Goal: Task Accomplishment & Management: Manage account settings

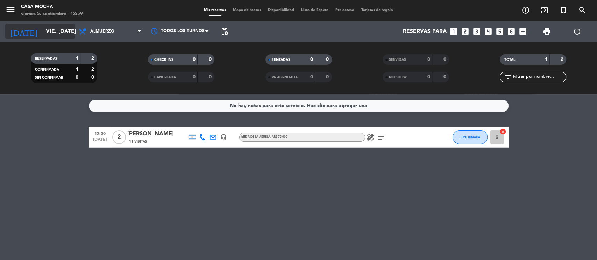
click at [42, 35] on input "[DATE]" at bounding box center [79, 32] width 74 height 14
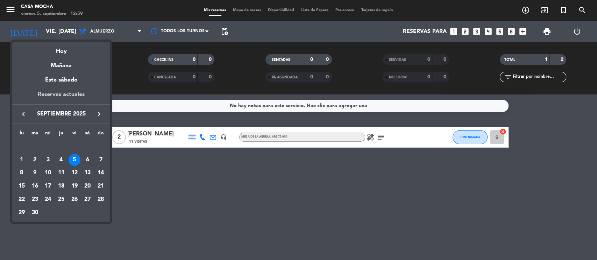
click at [70, 94] on div "Reservas actuales" at bounding box center [61, 97] width 98 height 14
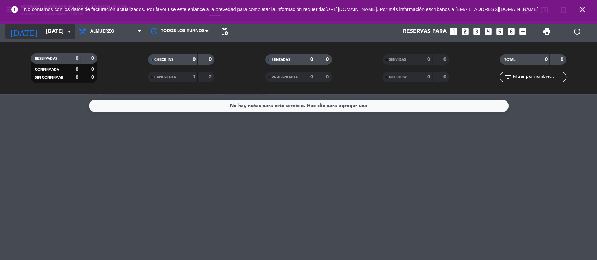
click at [42, 29] on input "[DATE]" at bounding box center [79, 32] width 74 height 14
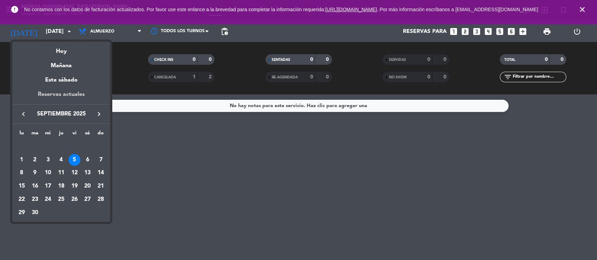
click at [54, 94] on div "Reservas actuales" at bounding box center [61, 97] width 98 height 14
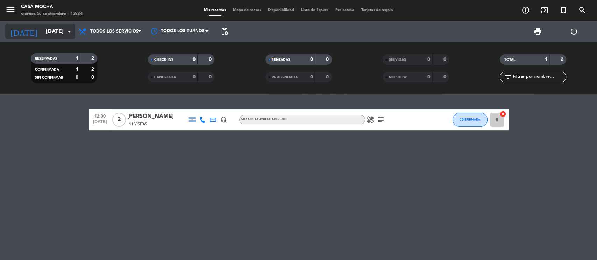
click at [71, 36] on input "[DATE]" at bounding box center [79, 32] width 74 height 14
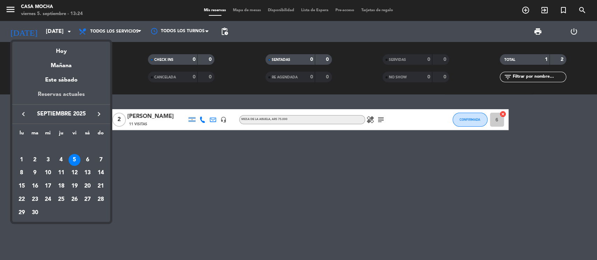
click at [53, 98] on div "Reservas actuales" at bounding box center [61, 97] width 98 height 14
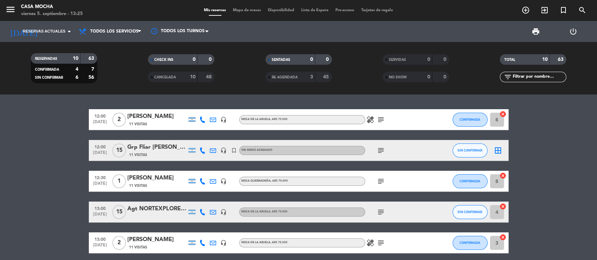
click at [165, 149] on div "Grp Fliar [PERSON_NAME]" at bounding box center [156, 147] width 59 height 9
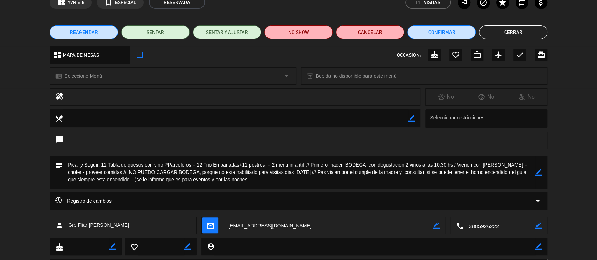
scroll to position [47, 0]
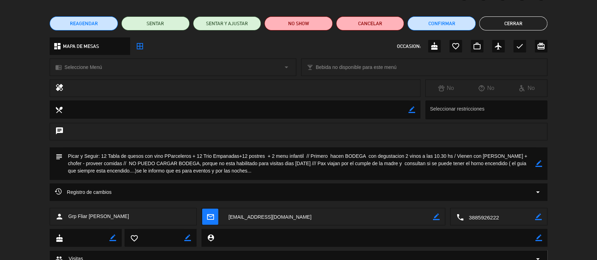
click at [539, 166] on icon "border_color" at bounding box center [539, 163] width 7 height 7
click at [522, 24] on button "Cerrar" at bounding box center [513, 23] width 68 height 14
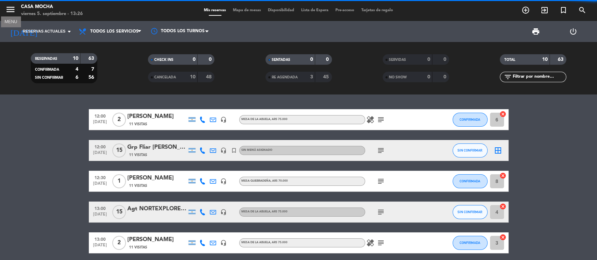
click at [9, 10] on icon "menu" at bounding box center [10, 9] width 10 height 10
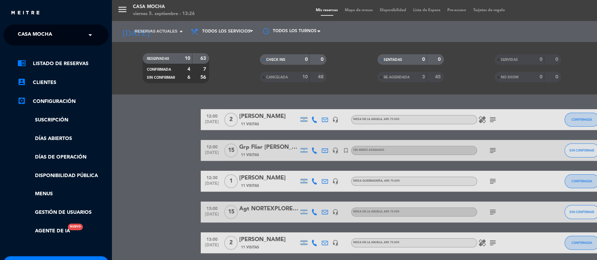
click at [90, 33] on span at bounding box center [92, 35] width 12 height 15
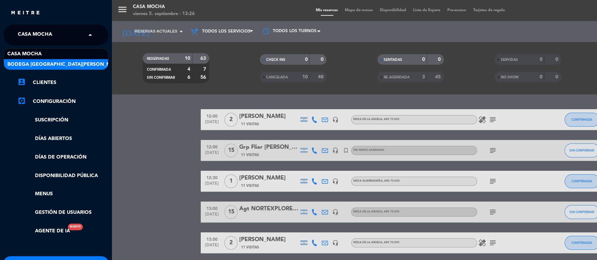
click at [56, 59] on div "Bodega El Bayeh" at bounding box center [56, 64] width 104 height 10
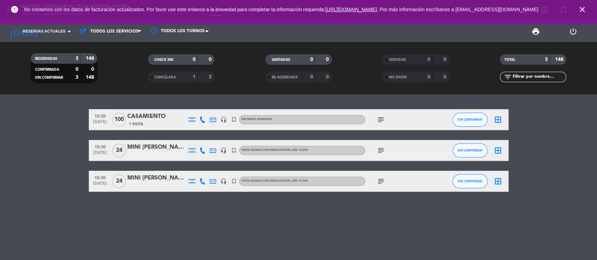
click at [169, 73] on div "CANCELADA" at bounding box center [166, 77] width 32 height 8
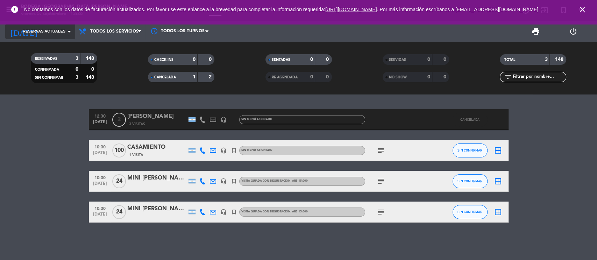
click at [37, 32] on span "Reservas actuales" at bounding box center [44, 31] width 43 height 6
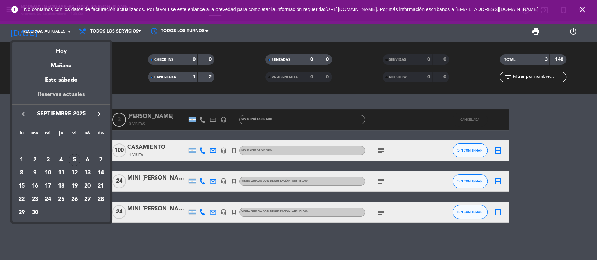
click at [63, 91] on div "Reservas actuales" at bounding box center [61, 97] width 98 height 14
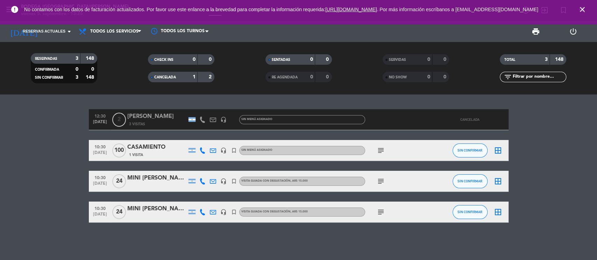
click at [581, 13] on icon "close" at bounding box center [583, 9] width 8 height 8
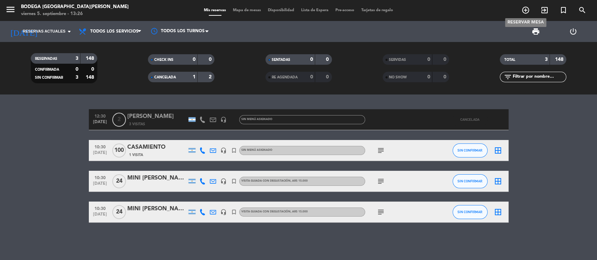
click at [528, 9] on icon "add_circle_outline" at bounding box center [526, 10] width 8 height 8
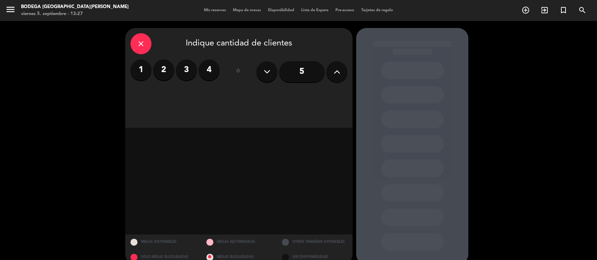
click at [336, 73] on icon at bounding box center [337, 71] width 7 height 10
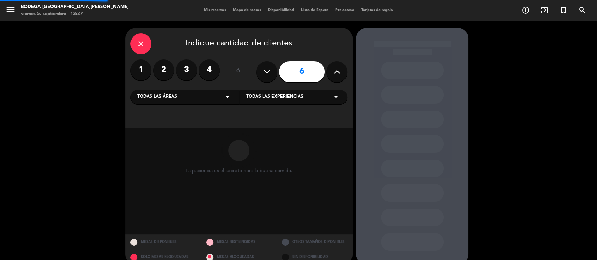
click at [336, 73] on icon at bounding box center [337, 71] width 7 height 10
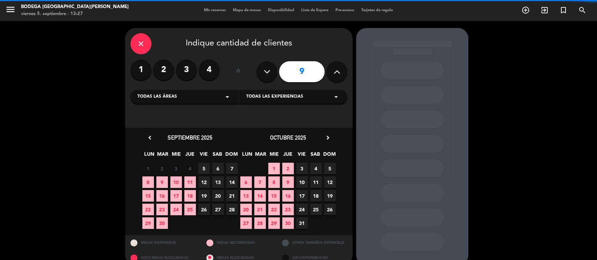
click at [336, 73] on icon at bounding box center [337, 71] width 7 height 10
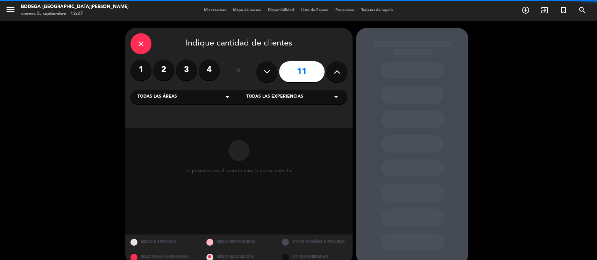
click at [336, 73] on icon at bounding box center [337, 71] width 7 height 10
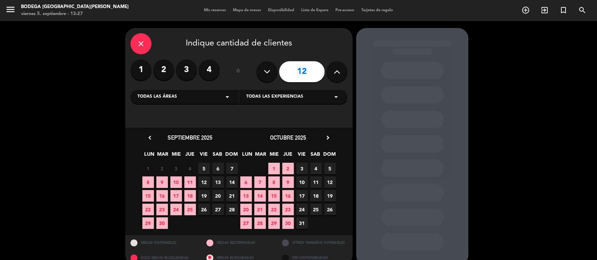
click at [336, 73] on icon at bounding box center [337, 71] width 7 height 10
type input "13"
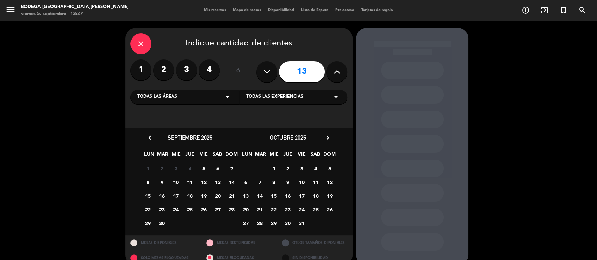
click at [175, 183] on span "10" at bounding box center [176, 182] width 12 height 12
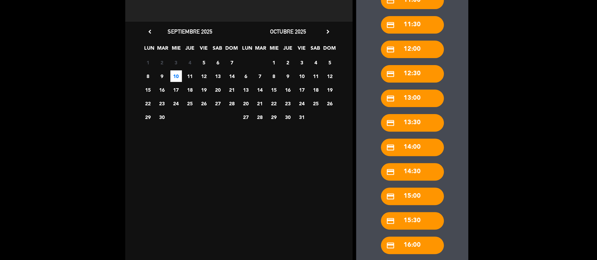
scroll to position [144, 0]
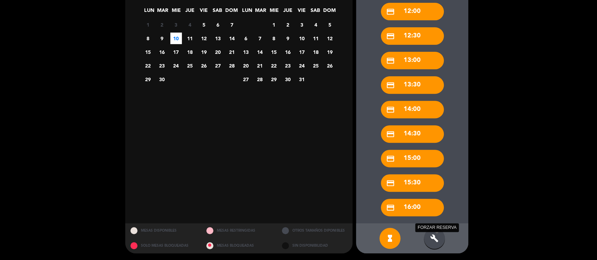
click at [432, 238] on icon "build" at bounding box center [434, 238] width 8 height 8
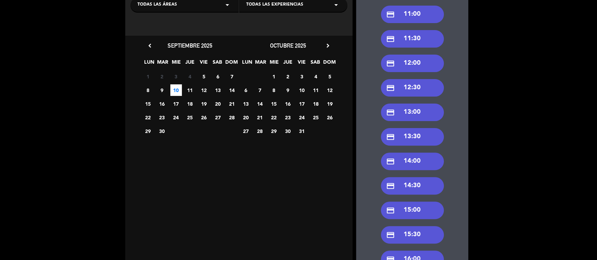
scroll to position [50, 0]
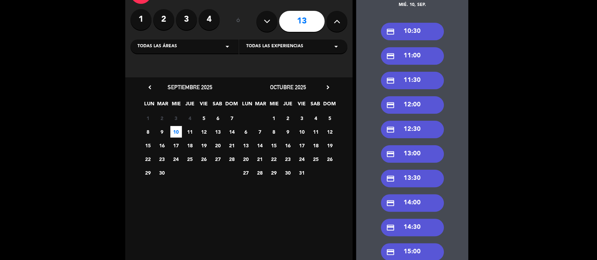
click at [419, 32] on div "credit_card 10:30" at bounding box center [412, 31] width 63 height 17
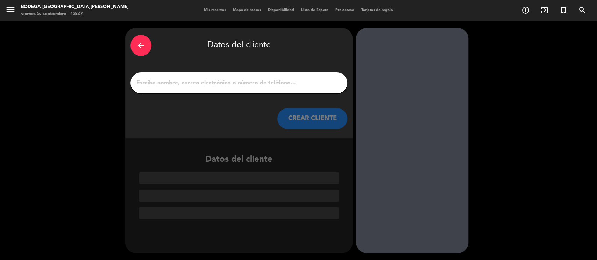
click at [227, 78] on input "1" at bounding box center [239, 83] width 206 height 10
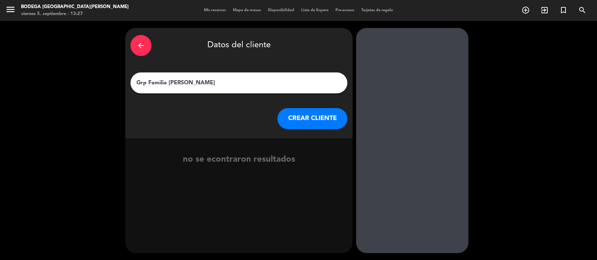
type input "Grp Familia Langer"
click at [319, 122] on button "CREAR CLIENTE" at bounding box center [313, 118] width 70 height 21
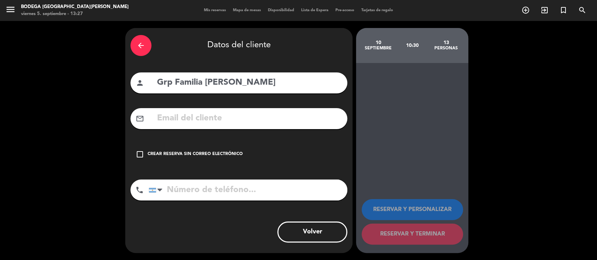
click at [217, 108] on div "arrow_back Datos del cliente person Grp Familia Langer mail_outline check_box_o…" at bounding box center [238, 140] width 227 height 225
click at [217, 115] on input "text" at bounding box center [249, 118] width 186 height 14
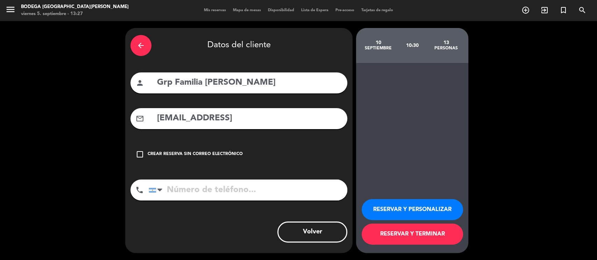
click at [278, 118] on input "info.casamocha@gmail.con" at bounding box center [249, 118] width 186 height 14
type input "[EMAIL_ADDRESS][DOMAIN_NAME]"
click at [198, 184] on input "tel" at bounding box center [248, 190] width 199 height 21
type input "3885926222"
click at [421, 211] on button "RESERVAR Y PERSONALIZAR" at bounding box center [412, 209] width 101 height 21
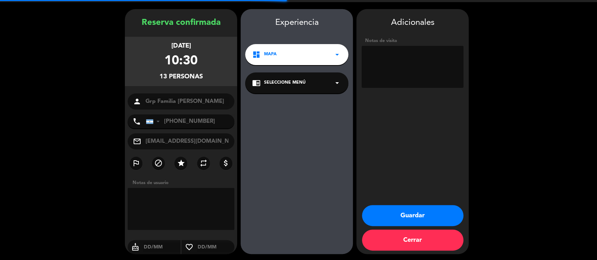
scroll to position [20, 0]
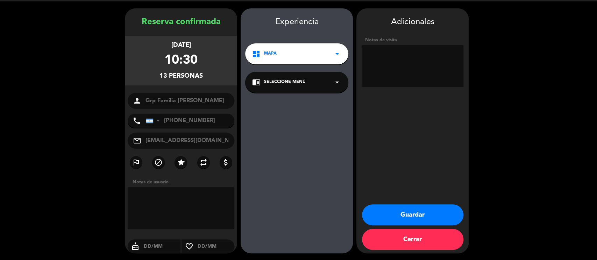
click at [375, 60] on textarea at bounding box center [413, 66] width 102 height 42
click at [396, 52] on textarea at bounding box center [413, 66] width 102 height 42
click at [444, 52] on textarea at bounding box center [413, 66] width 102 height 42
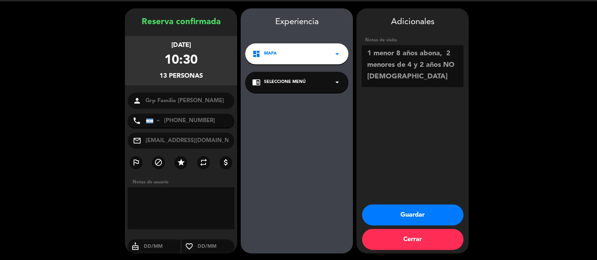
type textarea "1 menor 8 años abona, 2 menores de 4 y 2 años NO PAGAN"
click at [322, 86] on div "chrome_reader_mode Seleccione Menú arrow_drop_down" at bounding box center [296, 82] width 103 height 21
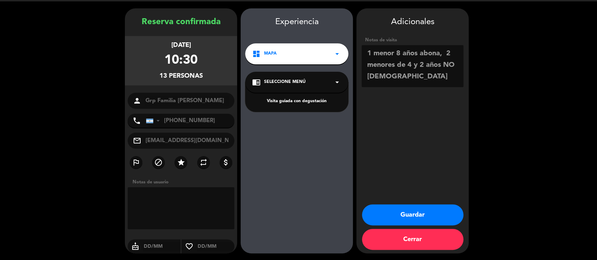
click at [320, 101] on div "Visita guiada con degustación" at bounding box center [296, 101] width 89 height 7
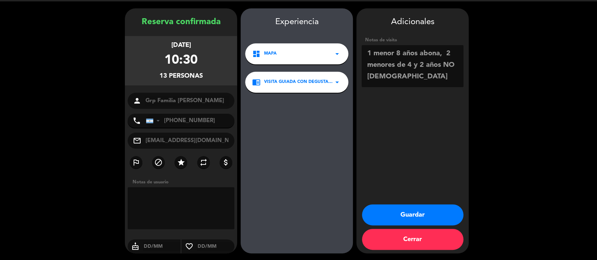
click at [400, 216] on button "Guardar" at bounding box center [412, 214] width 101 height 21
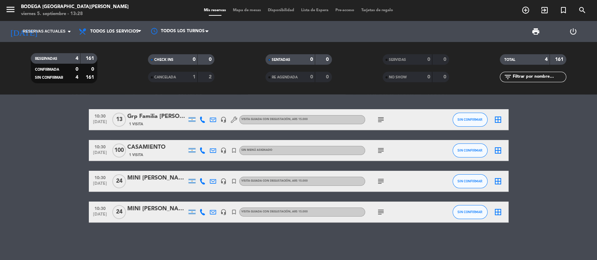
click at [384, 120] on icon "subject" at bounding box center [381, 119] width 8 height 8
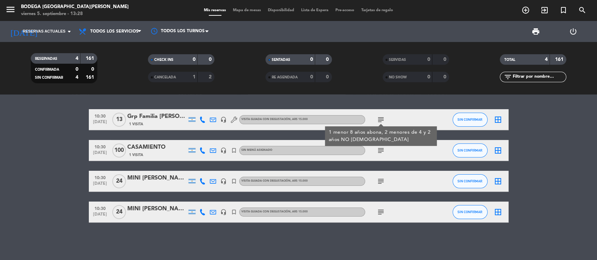
click at [311, 232] on div "10:30 sep. 10 13 Grp Familia Langer 1 Visita headset_mic Visita guiada con degu…" at bounding box center [298, 177] width 597 height 166
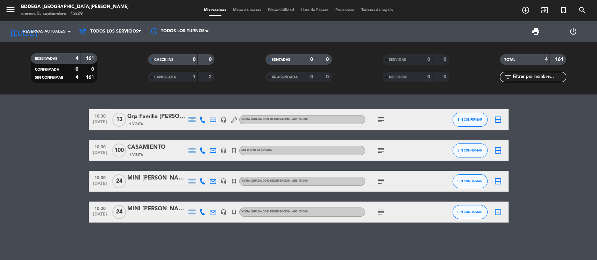
click at [161, 113] on div "Grp Familia Langer" at bounding box center [156, 116] width 59 height 9
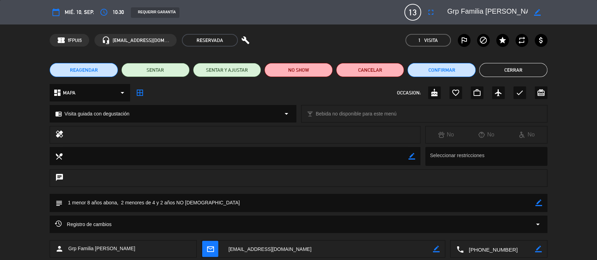
drag, startPoint x: 509, startPoint y: 67, endPoint x: 396, endPoint y: 166, distance: 150.3
click at [400, 159] on div "calendar_today mié. 10, sep. access_time 10:30 REQUERIR GARANTÍA 13 Grp Familia…" at bounding box center [298, 130] width 597 height 260
click at [479, 178] on div "chat" at bounding box center [299, 177] width 498 height 17
click at [538, 203] on icon "border_color" at bounding box center [539, 202] width 7 height 7
type textarea "1 menor 8 años abona, 2 menores de 4 y 2 años NO PAGAN // Luego van CM"
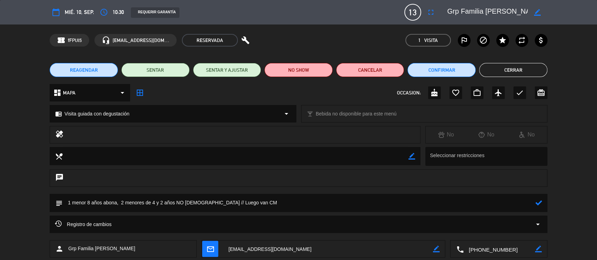
click at [538, 203] on icon at bounding box center [539, 202] width 7 height 7
click at [521, 64] on button "Cerrar" at bounding box center [513, 70] width 68 height 14
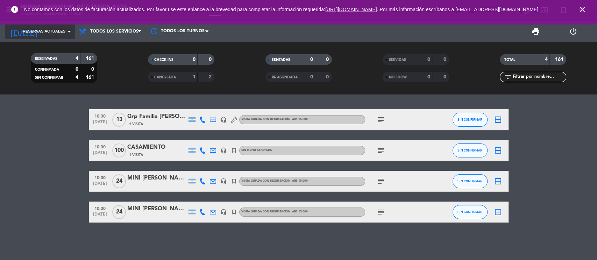
click at [54, 31] on span "Reservas actuales" at bounding box center [44, 31] width 43 height 6
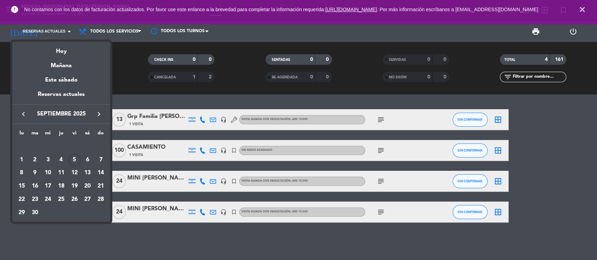
click at [583, 12] on div at bounding box center [298, 130] width 597 height 260
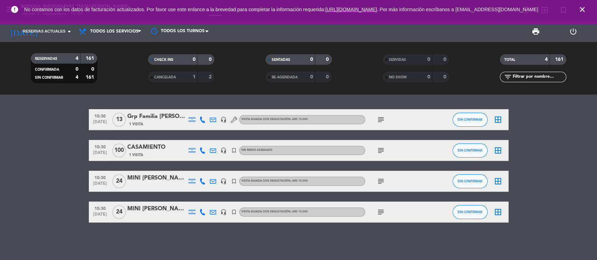
click at [587, 12] on span "close" at bounding box center [582, 9] width 19 height 19
click at [580, 9] on icon "close" at bounding box center [583, 9] width 8 height 8
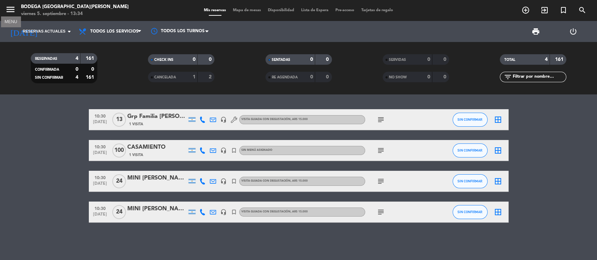
click at [8, 7] on icon "menu" at bounding box center [10, 9] width 10 height 10
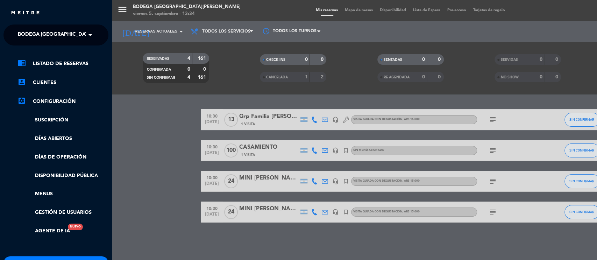
click at [92, 33] on span at bounding box center [92, 35] width 12 height 15
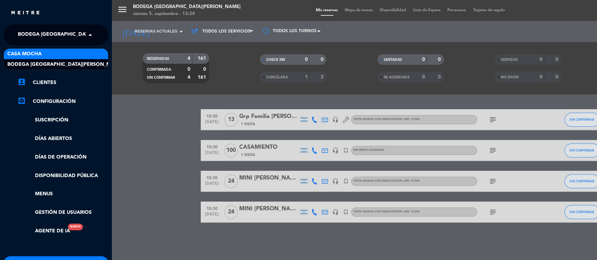
click at [59, 49] on div "Casa Mocha" at bounding box center [56, 54] width 104 height 10
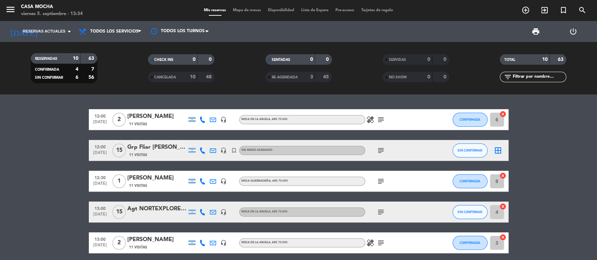
click at [164, 153] on div "11 Visitas" at bounding box center [156, 155] width 59 height 6
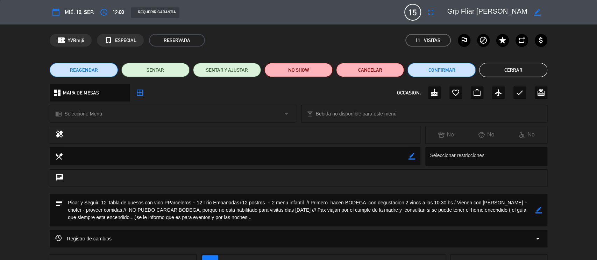
click at [152, 113] on div "chrome_reader_mode Seleccione Menú arrow_drop_down" at bounding box center [173, 113] width 246 height 17
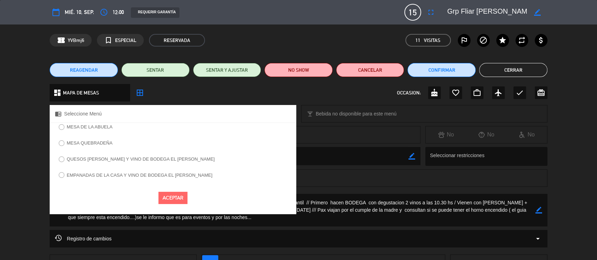
click at [108, 158] on label "QUESOS [PERSON_NAME] Y VINO DE BODEGA EL [PERSON_NAME]" at bounding box center [141, 159] width 148 height 5
click at [164, 195] on button "Aceptar" at bounding box center [173, 198] width 29 height 12
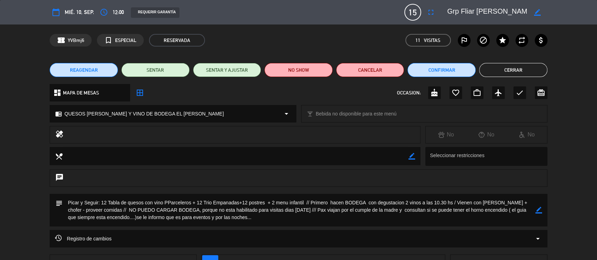
click at [216, 134] on div at bounding box center [242, 135] width 346 height 10
click at [60, 134] on icon "healing" at bounding box center [59, 135] width 8 height 10
click at [227, 157] on textarea at bounding box center [236, 156] width 346 height 18
click at [411, 155] on icon "border_color" at bounding box center [412, 156] width 7 height 7
click at [320, 158] on textarea at bounding box center [236, 156] width 346 height 18
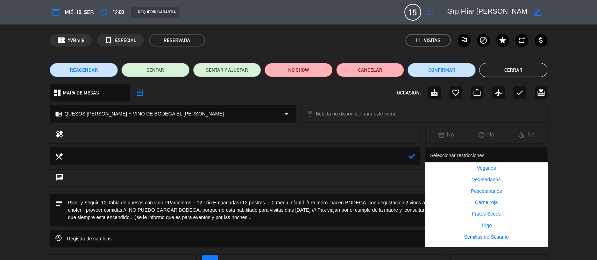
click at [454, 150] on div at bounding box center [487, 156] width 119 height 13
click at [479, 174] on div "Vegetarianos" at bounding box center [487, 180] width 122 height 12
click at [557, 148] on div "local_dining Seleccionar restricciones × Vegetarianos × Veganos Vegetarianos Pe…" at bounding box center [298, 158] width 597 height 22
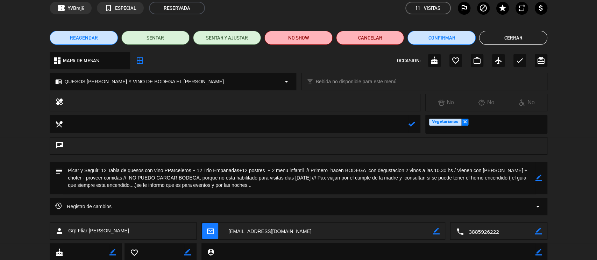
scroll to position [47, 0]
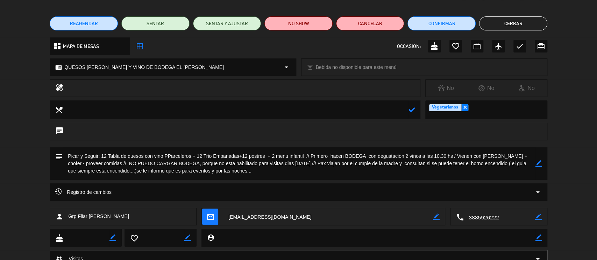
click at [522, 18] on button "Cerrar" at bounding box center [513, 23] width 68 height 14
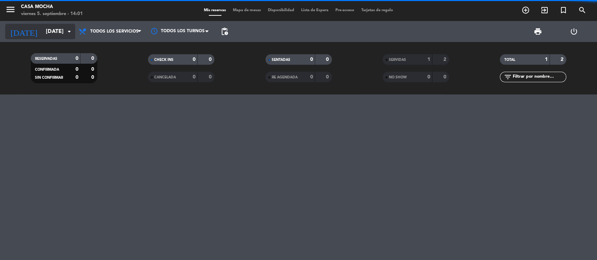
click at [53, 29] on input "[DATE]" at bounding box center [79, 32] width 74 height 14
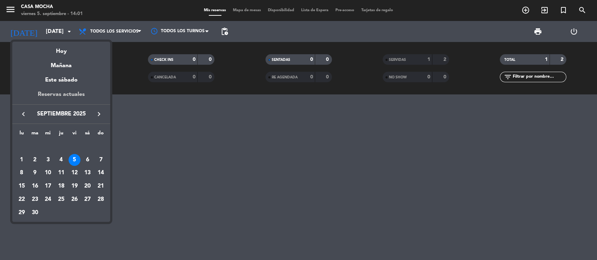
click at [70, 96] on div "Reservas actuales" at bounding box center [61, 97] width 98 height 14
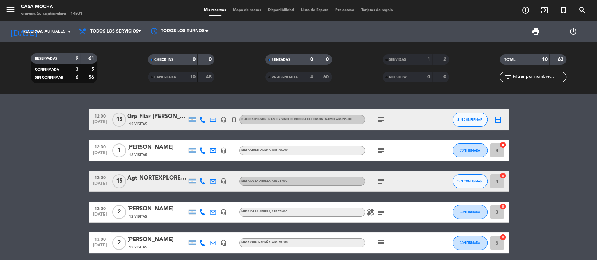
click at [152, 113] on div "Grp Fliar [PERSON_NAME]" at bounding box center [156, 116] width 59 height 9
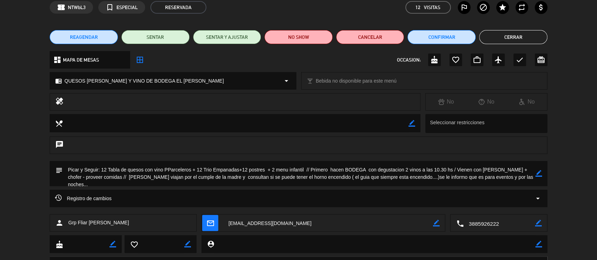
scroll to position [47, 0]
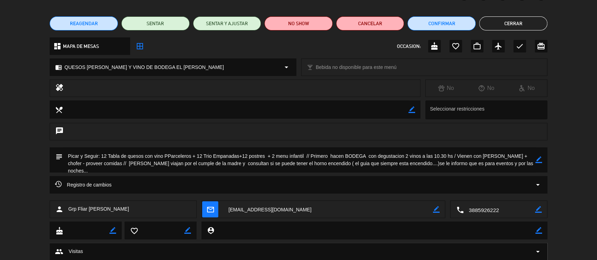
click at [538, 185] on icon "arrow_drop_down" at bounding box center [538, 185] width 8 height 8
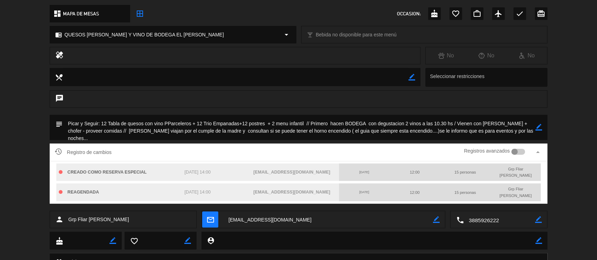
scroll to position [93, 0]
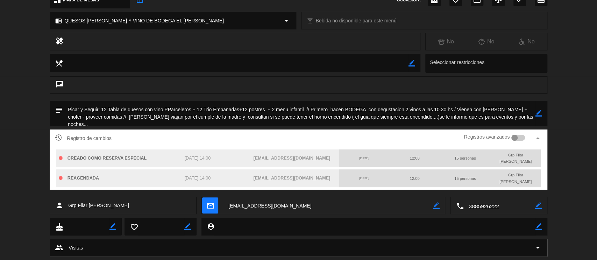
click at [538, 135] on icon "arrow_drop_up" at bounding box center [538, 138] width 8 height 8
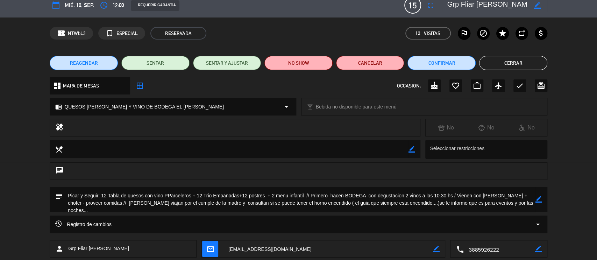
scroll to position [0, 0]
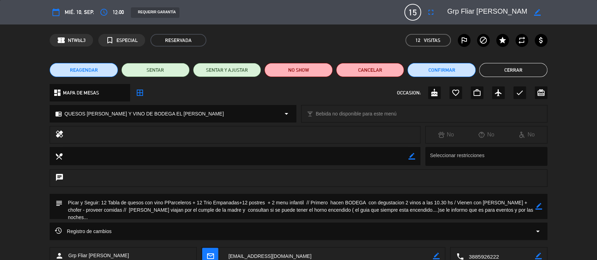
click at [525, 68] on button "Cerrar" at bounding box center [513, 70] width 68 height 14
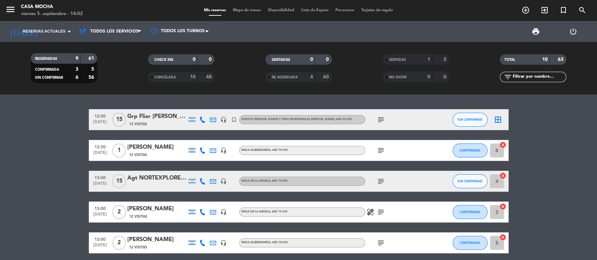
click at [146, 116] on div "Grp Fliar [PERSON_NAME]" at bounding box center [156, 116] width 59 height 9
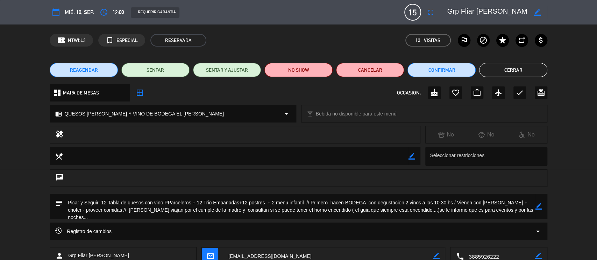
click at [382, 135] on div at bounding box center [242, 135] width 346 height 10
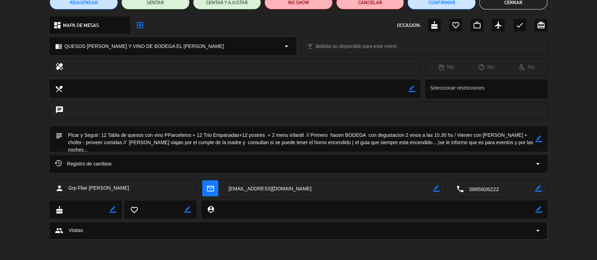
scroll to position [21, 0]
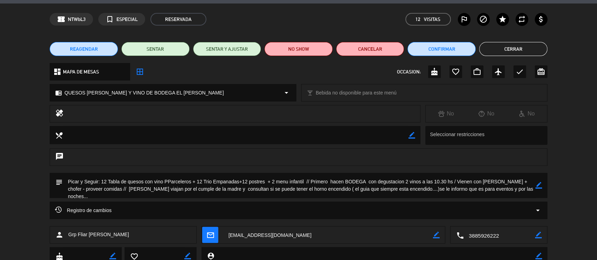
click at [413, 134] on icon "border_color" at bounding box center [412, 135] width 7 height 7
click at [272, 129] on textarea at bounding box center [236, 135] width 346 height 18
type textarea "1 vegetariana"
click at [412, 135] on icon at bounding box center [412, 135] width 7 height 7
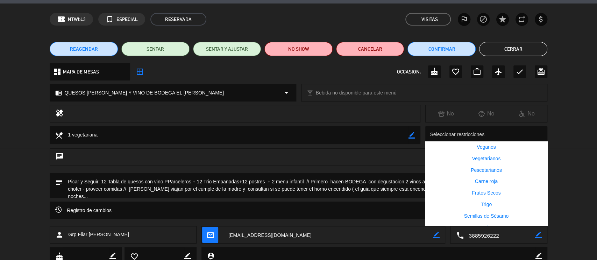
click at [460, 131] on div at bounding box center [487, 135] width 119 height 13
click at [479, 159] on span "Vegetarianos" at bounding box center [486, 159] width 29 height 6
click at [587, 135] on div "local_dining border_color Seleccionar restricciones × Vegetarianos × Veganos Ve…" at bounding box center [298, 137] width 597 height 22
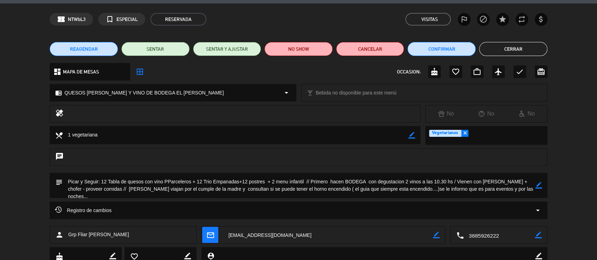
click at [512, 45] on button "Cerrar" at bounding box center [513, 49] width 68 height 14
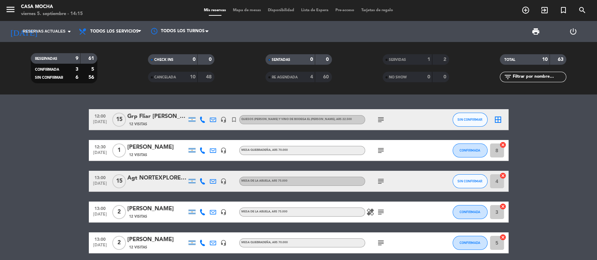
click at [398, 61] on span "SERVIDAS" at bounding box center [397, 59] width 17 height 3
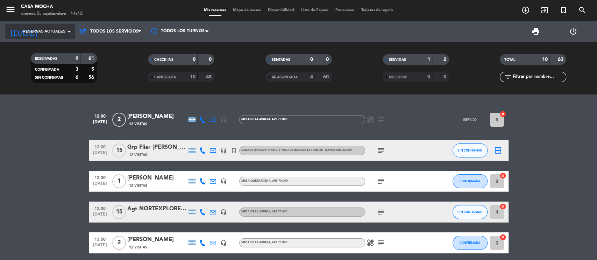
click at [65, 33] on icon "arrow_drop_down" at bounding box center [69, 31] width 8 height 8
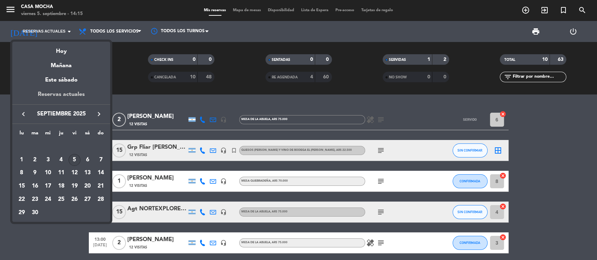
click at [65, 98] on div "Reservas actuales" at bounding box center [61, 97] width 98 height 14
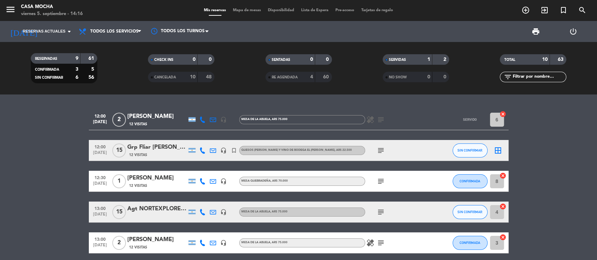
click at [406, 58] on span "SERVIDAS" at bounding box center [397, 59] width 17 height 3
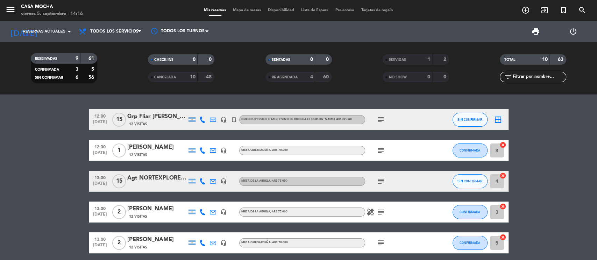
click at [392, 62] on div "SERVIDAS" at bounding box center [401, 60] width 32 height 8
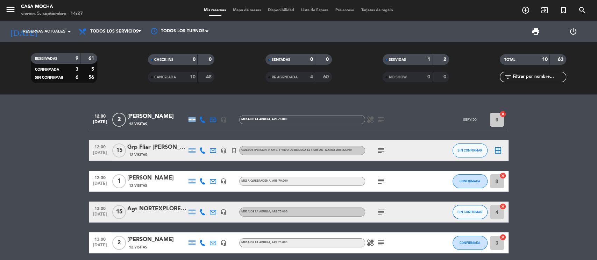
click at [153, 178] on div "[PERSON_NAME]" at bounding box center [156, 178] width 59 height 9
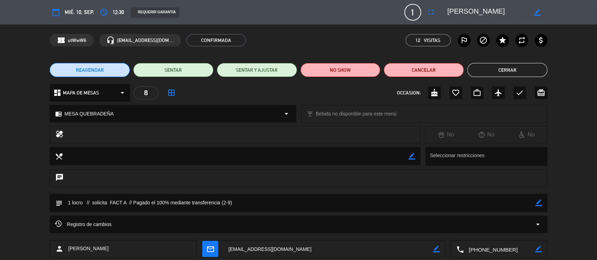
click at [514, 71] on button "Cerrar" at bounding box center [508, 70] width 80 height 14
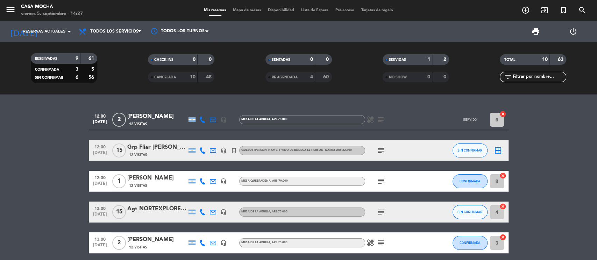
click at [439, 123] on div at bounding box center [437, 119] width 19 height 21
click at [141, 113] on div "[PERSON_NAME]" at bounding box center [156, 116] width 59 height 9
